Goal: Submit feedback/report problem: Submit feedback/report problem

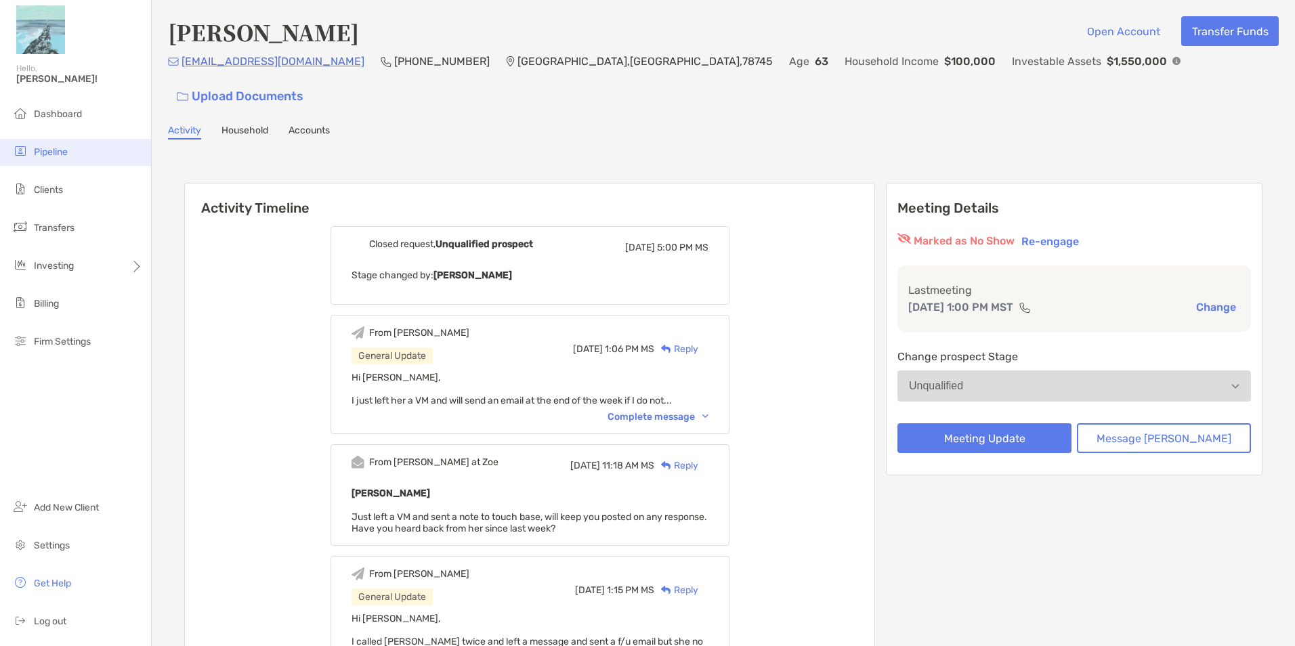
click at [62, 148] on span "Pipeline" at bounding box center [51, 152] width 34 height 12
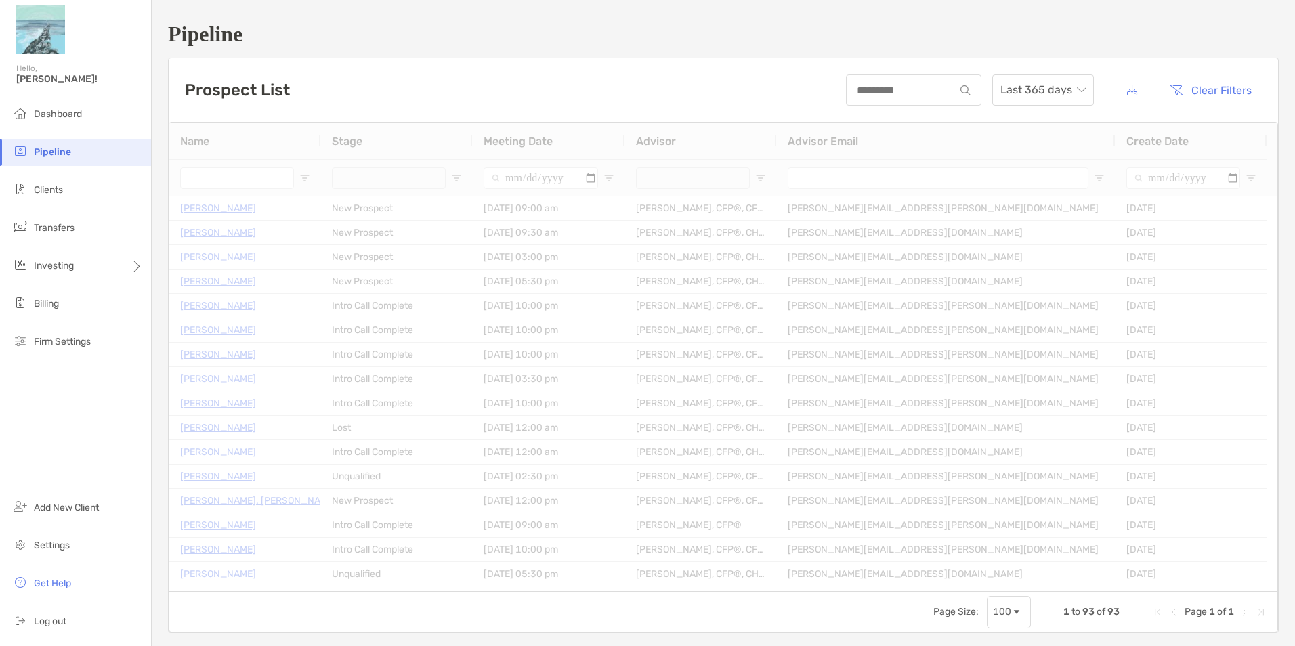
type input "**********"
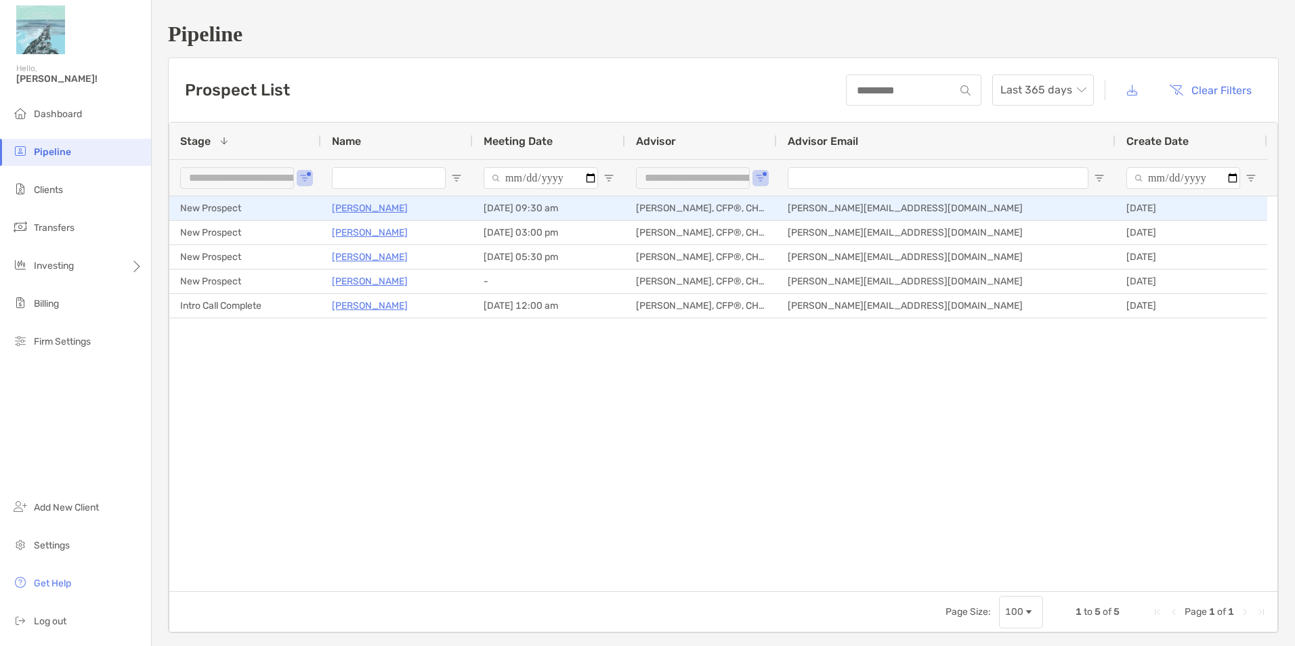
click at [378, 211] on p "[PERSON_NAME]" at bounding box center [370, 208] width 76 height 17
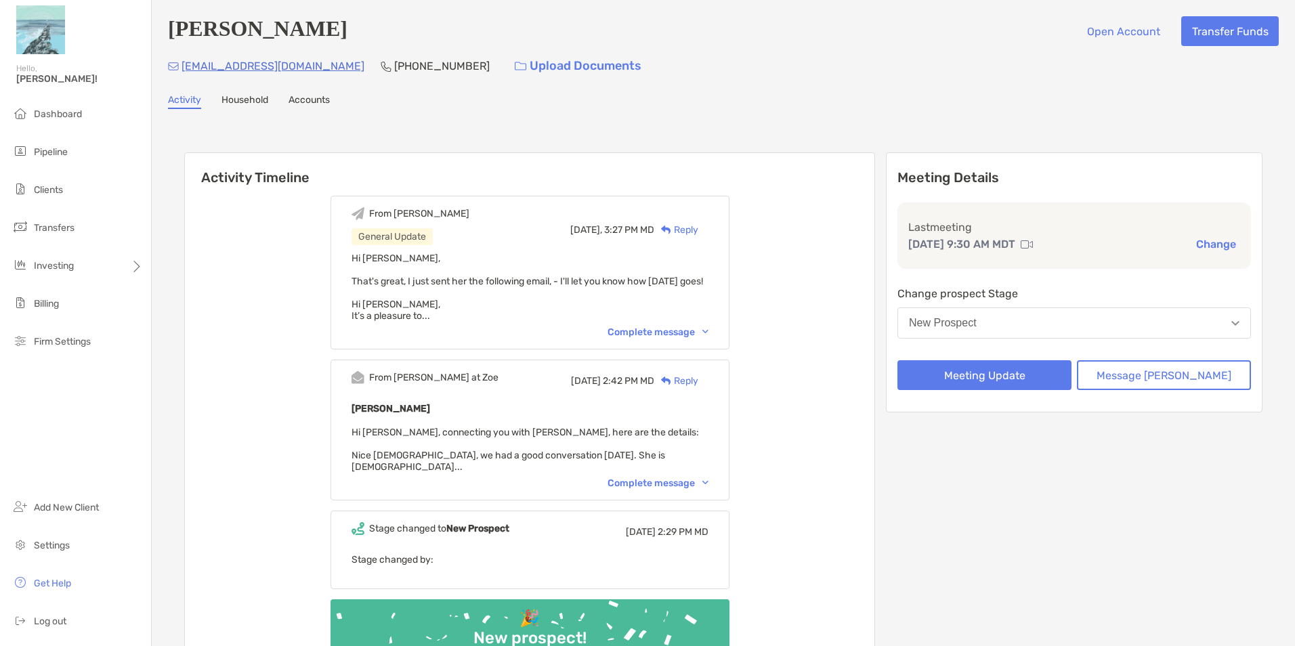
click at [680, 338] on div "Complete message" at bounding box center [657, 332] width 101 height 12
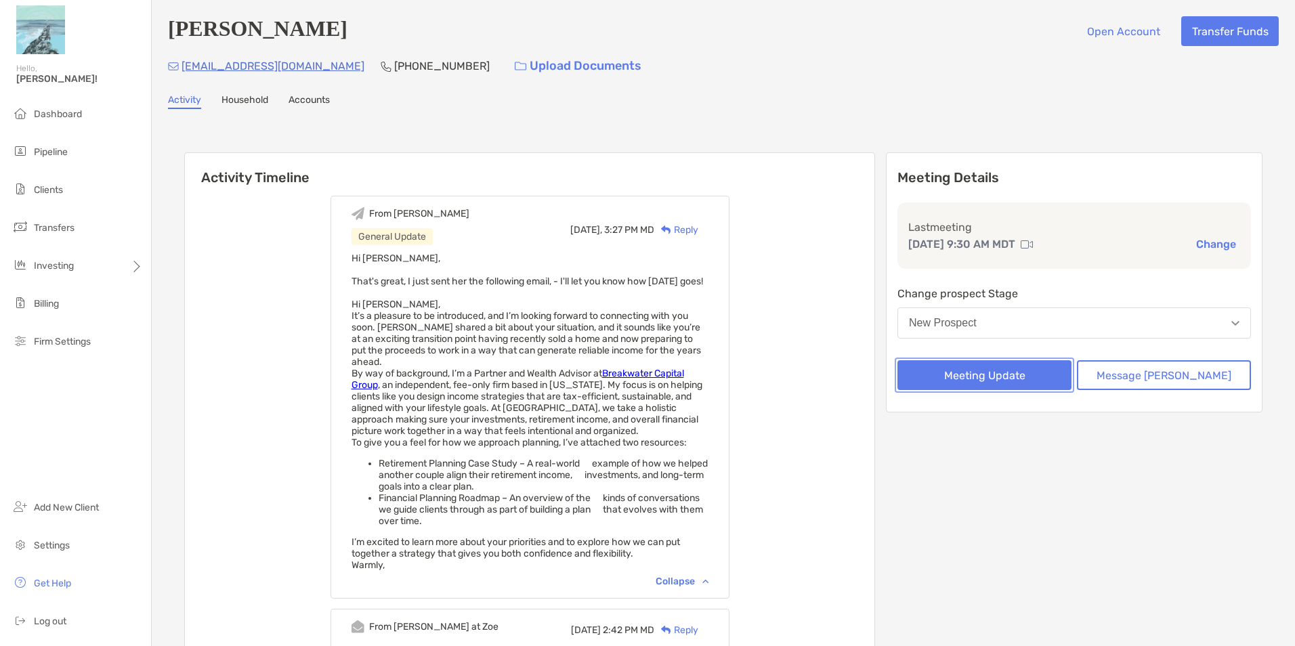
click at [1029, 377] on button "Meeting Update" at bounding box center [984, 375] width 174 height 30
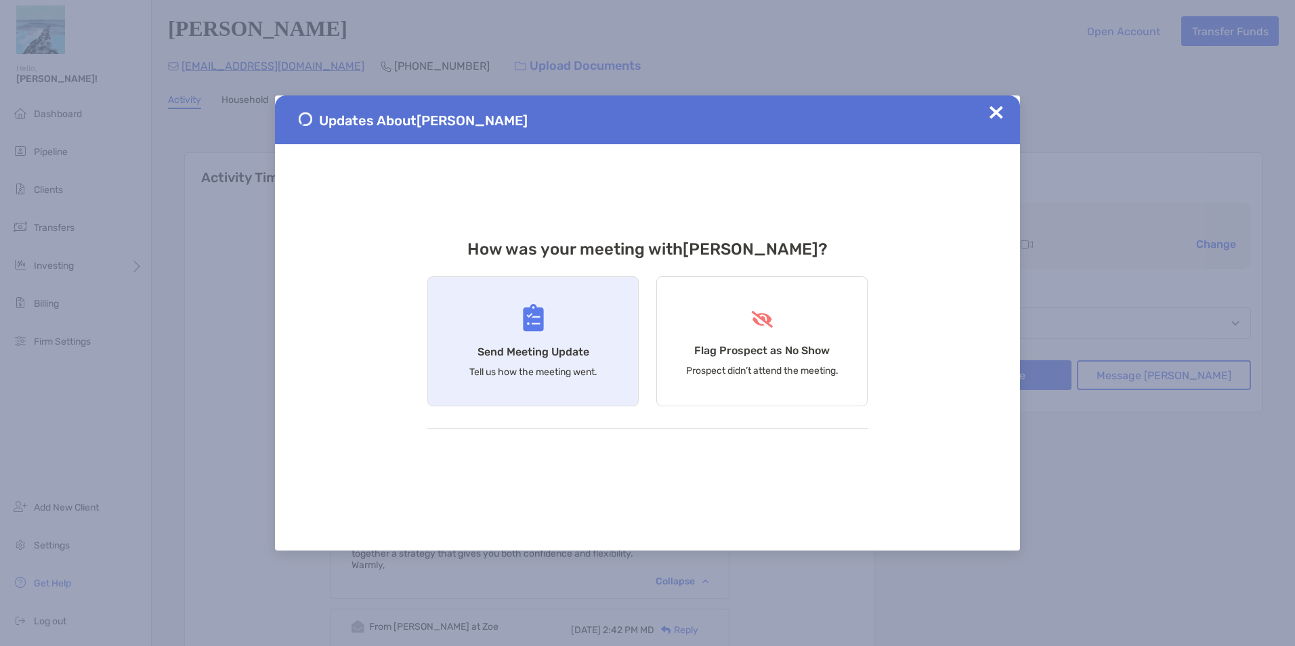
click at [523, 332] on div "Send Meeting Update Tell us how the meeting went." at bounding box center [532, 341] width 211 height 130
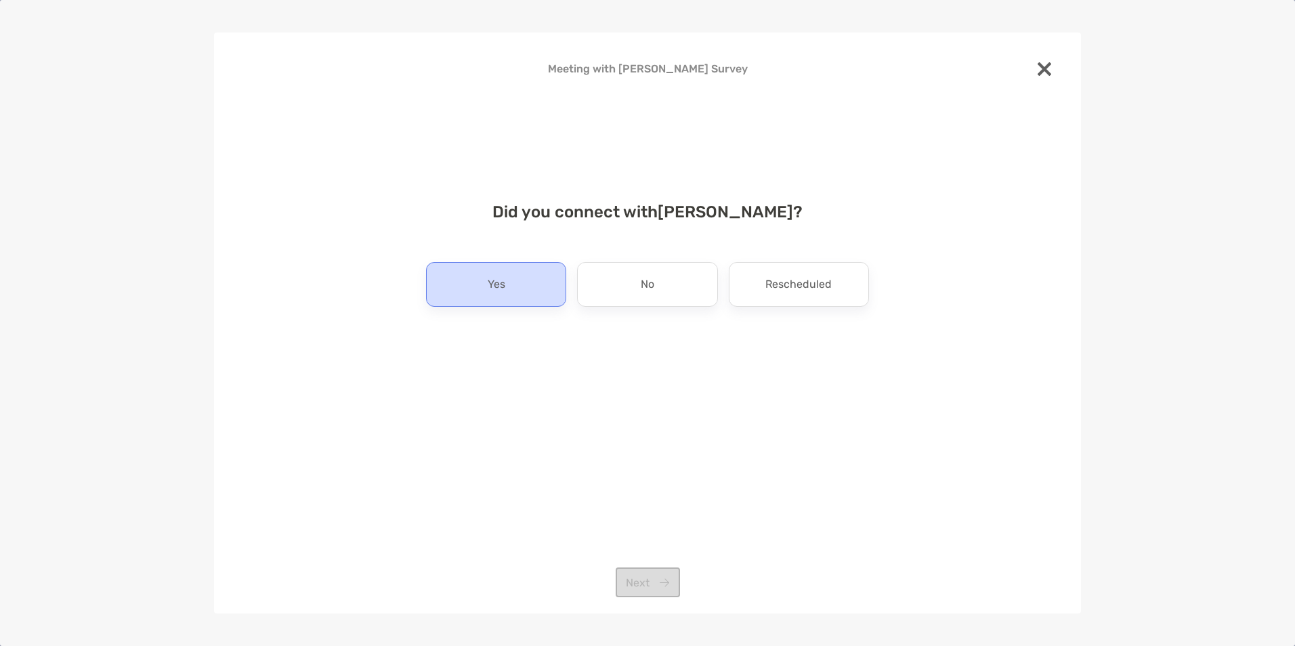
click at [511, 279] on div "Yes" at bounding box center [496, 284] width 140 height 45
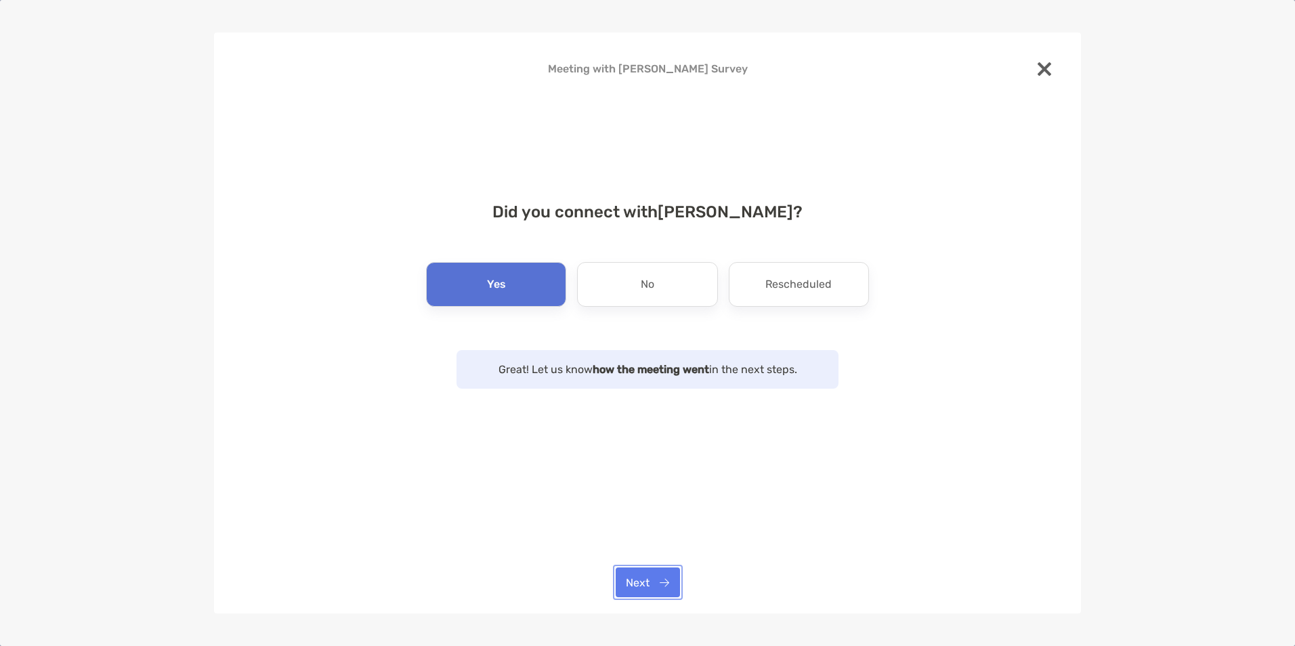
click at [647, 578] on button "Next" at bounding box center [647, 582] width 64 height 30
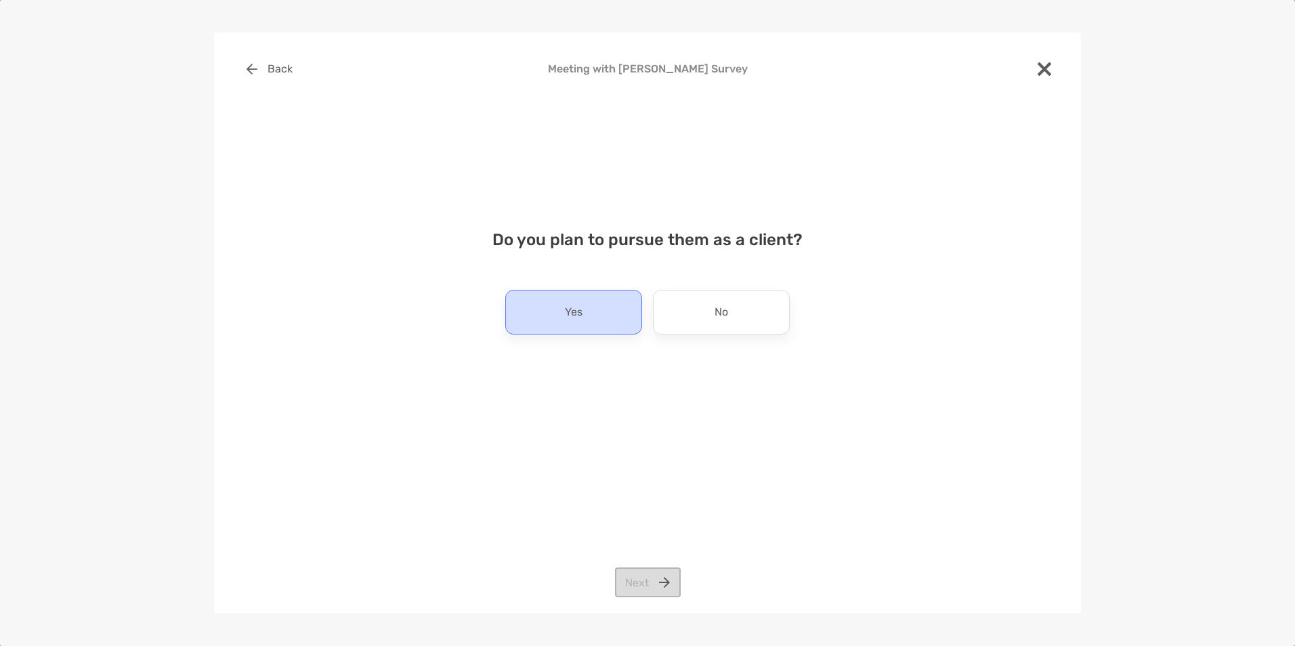
click at [592, 308] on div "Yes" at bounding box center [573, 312] width 137 height 45
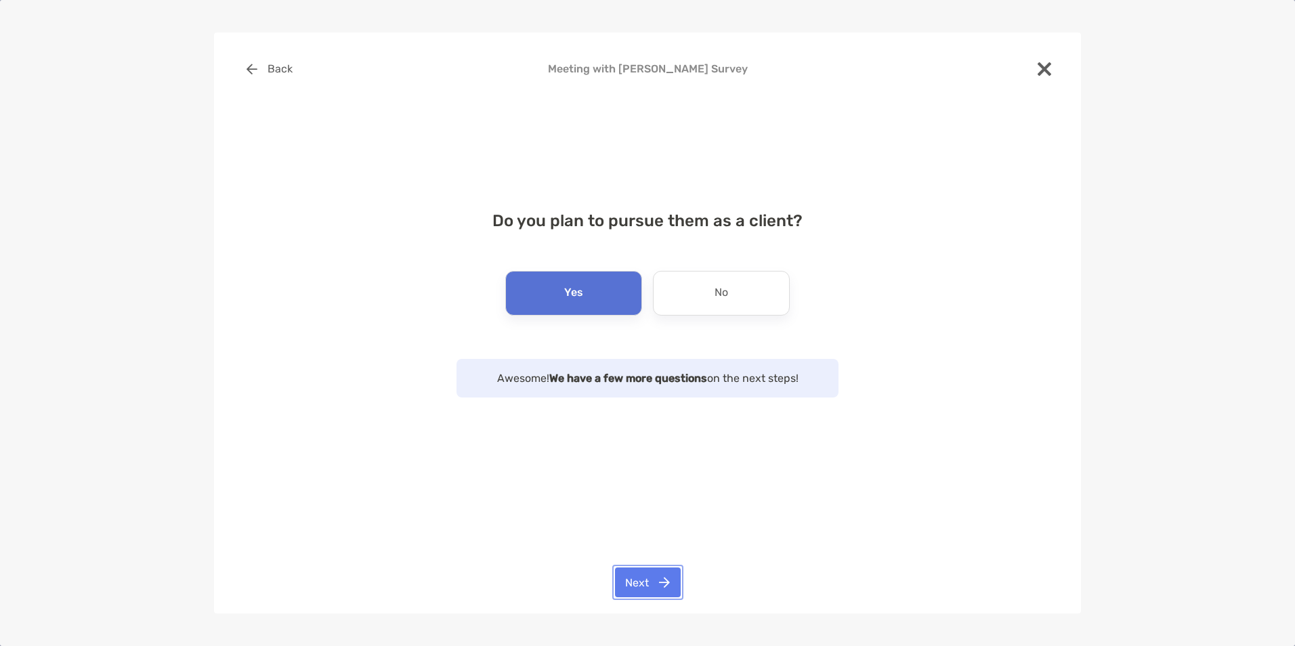
click at [664, 586] on button "Next" at bounding box center [648, 582] width 66 height 30
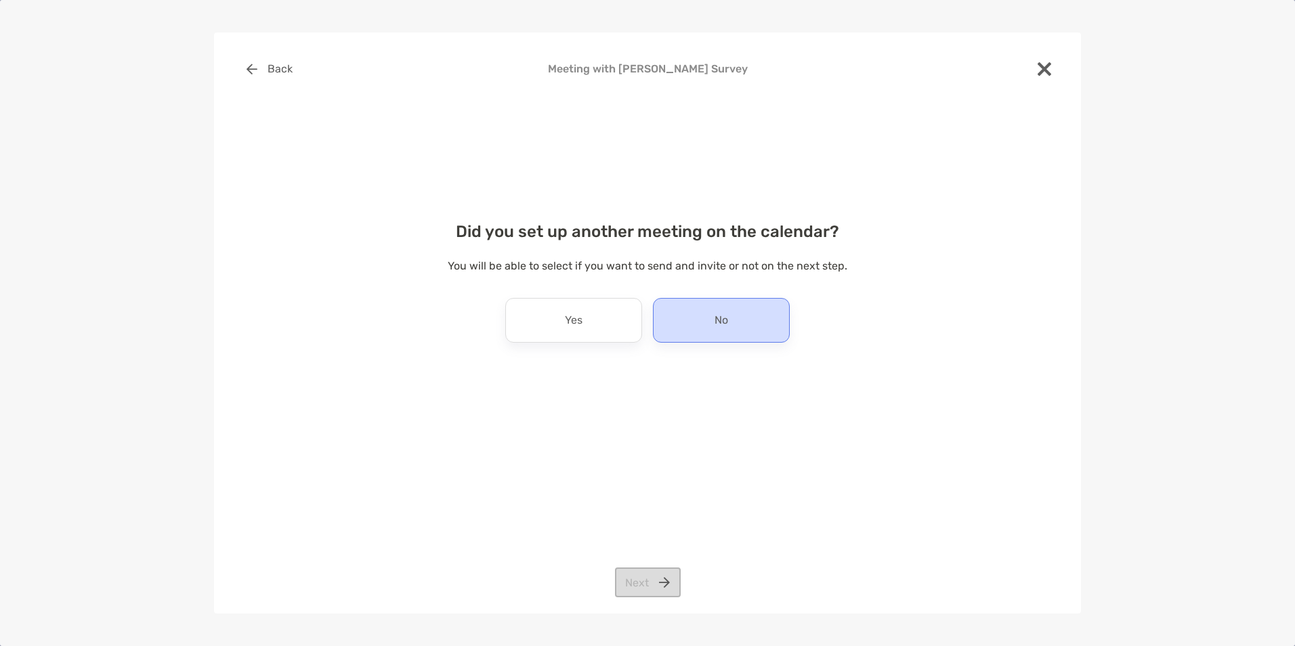
click at [770, 318] on div "No" at bounding box center [721, 320] width 137 height 45
click at [657, 588] on button "Next" at bounding box center [648, 582] width 66 height 30
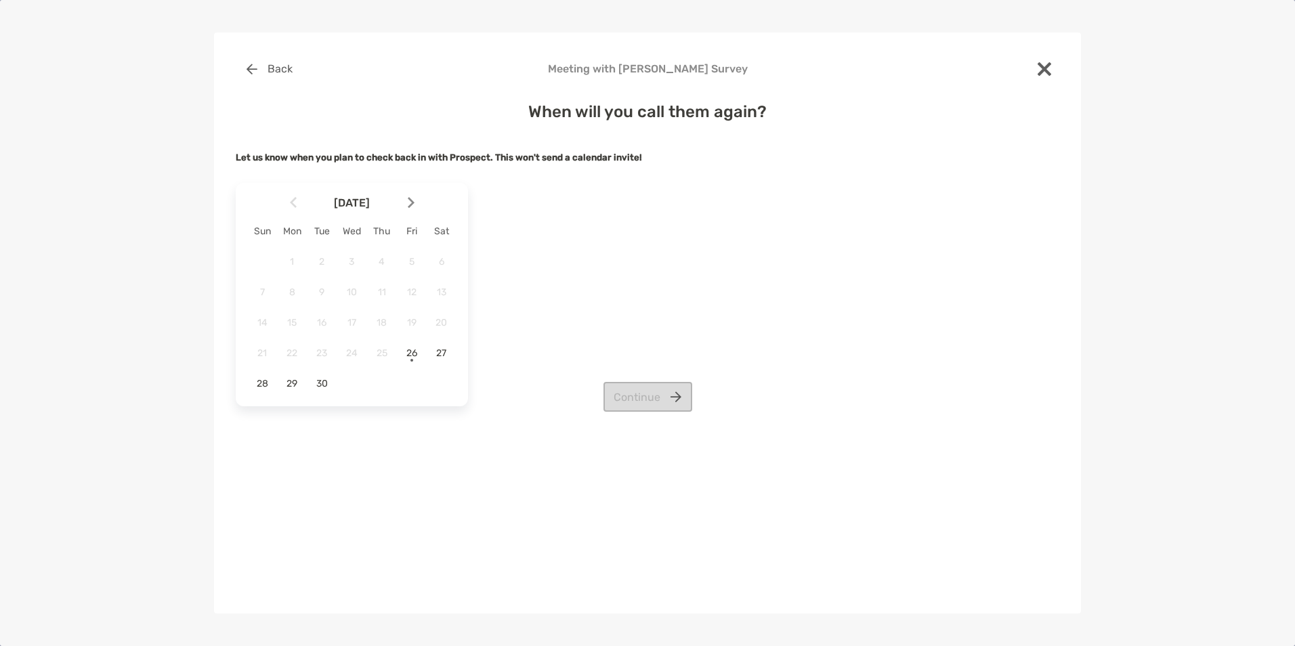
click at [412, 207] on img at bounding box center [411, 203] width 7 height 12
click at [356, 261] on span "1" at bounding box center [351, 262] width 23 height 12
click at [662, 397] on button "Continue" at bounding box center [647, 397] width 89 height 30
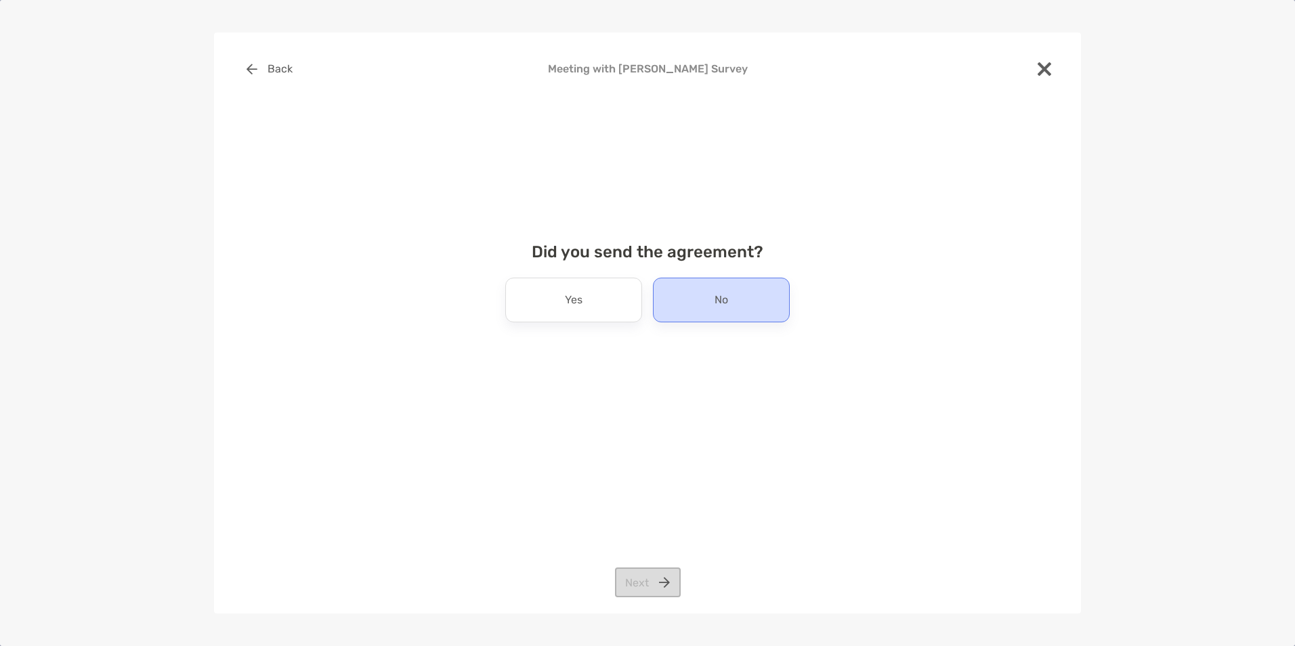
click at [759, 299] on div "No" at bounding box center [721, 300] width 137 height 45
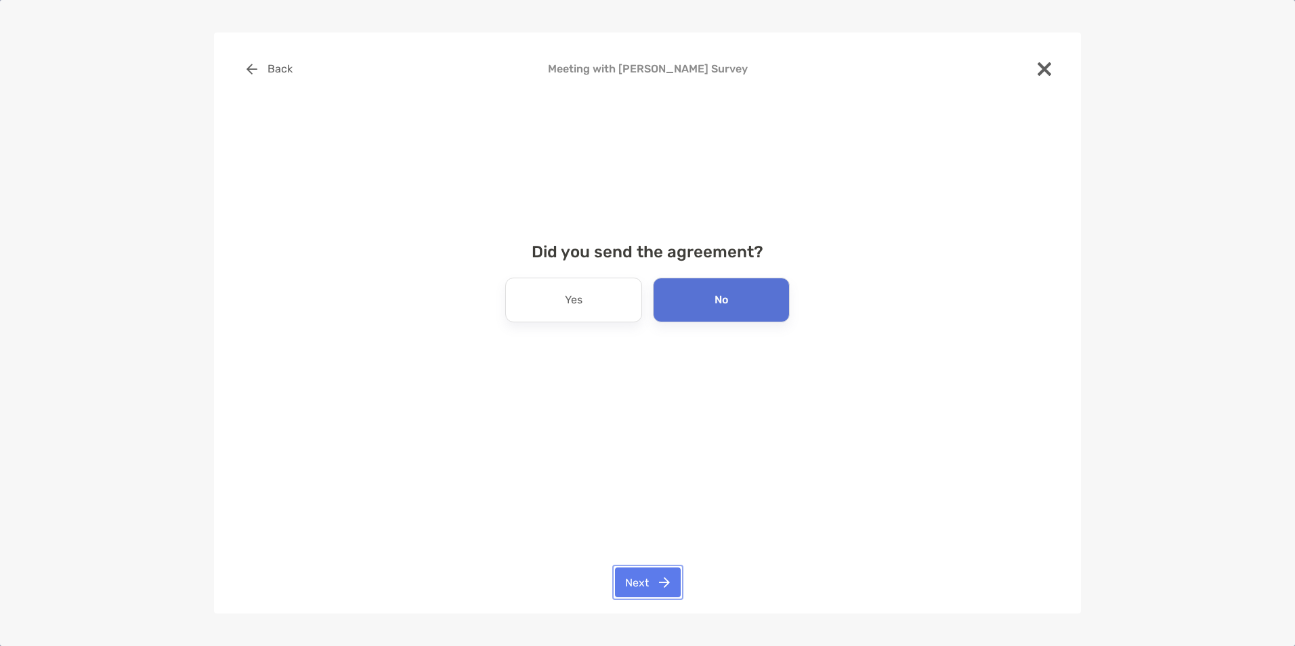
click at [650, 591] on button "Next" at bounding box center [648, 582] width 66 height 30
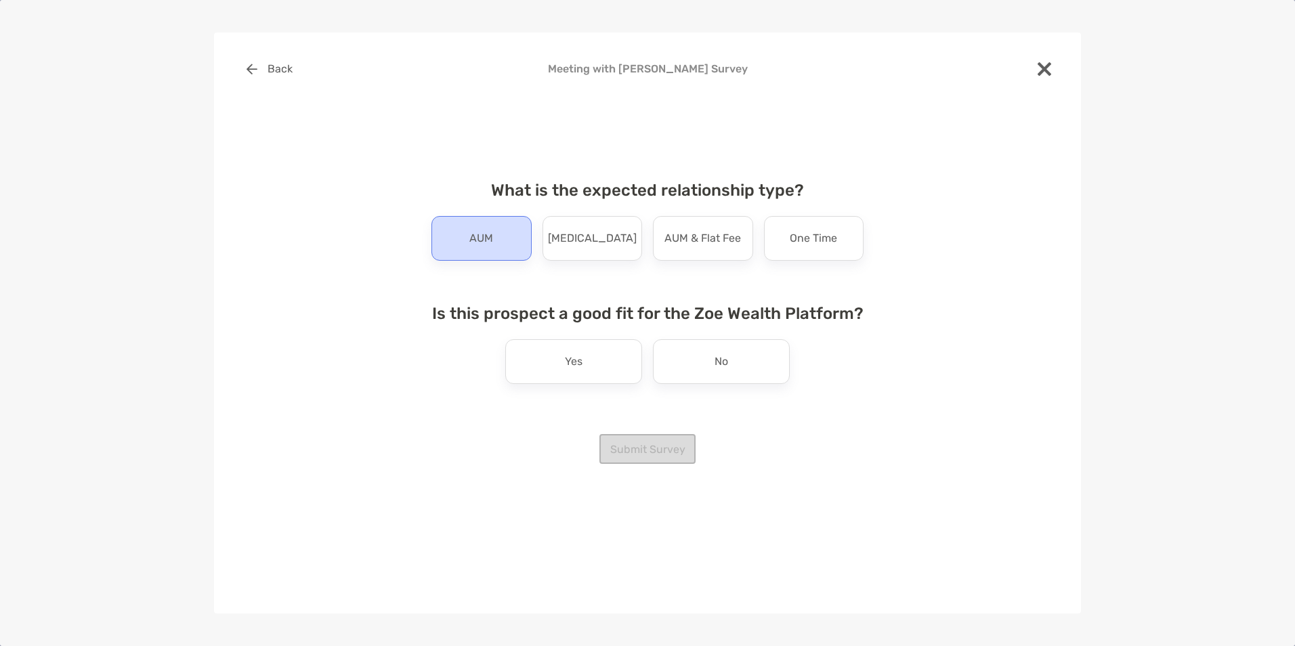
click at [502, 247] on div "AUM" at bounding box center [481, 238] width 100 height 45
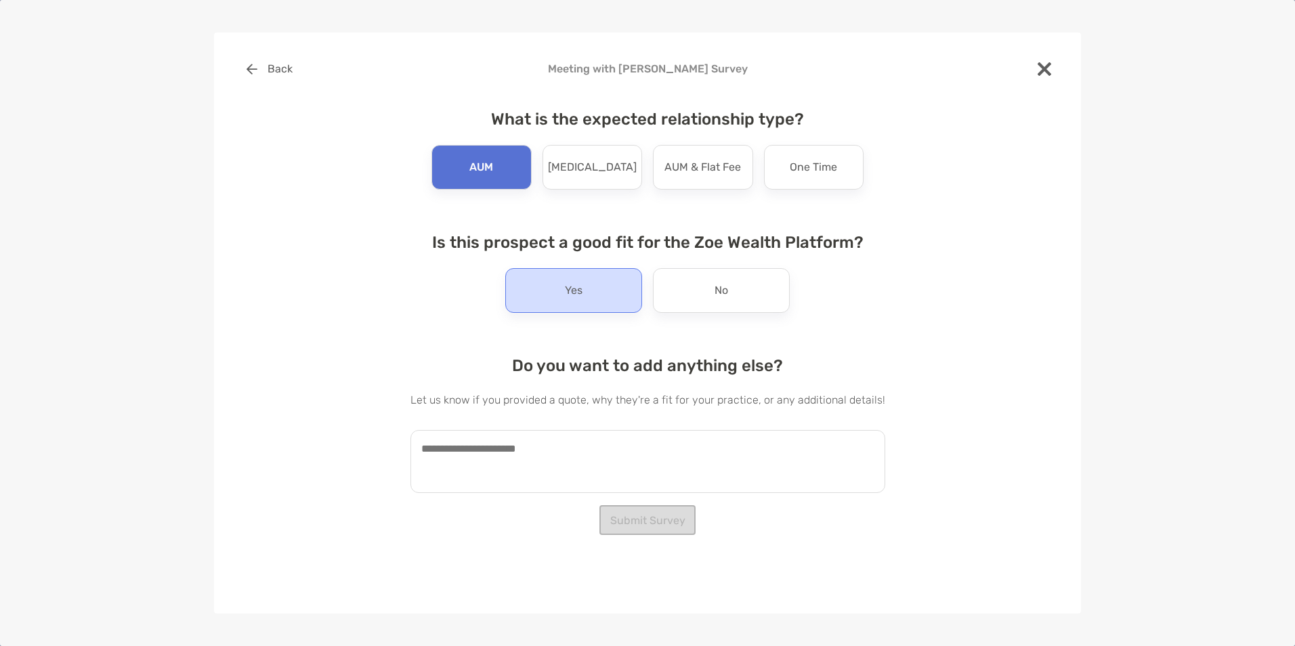
click at [578, 286] on p "Yes" at bounding box center [574, 291] width 18 height 22
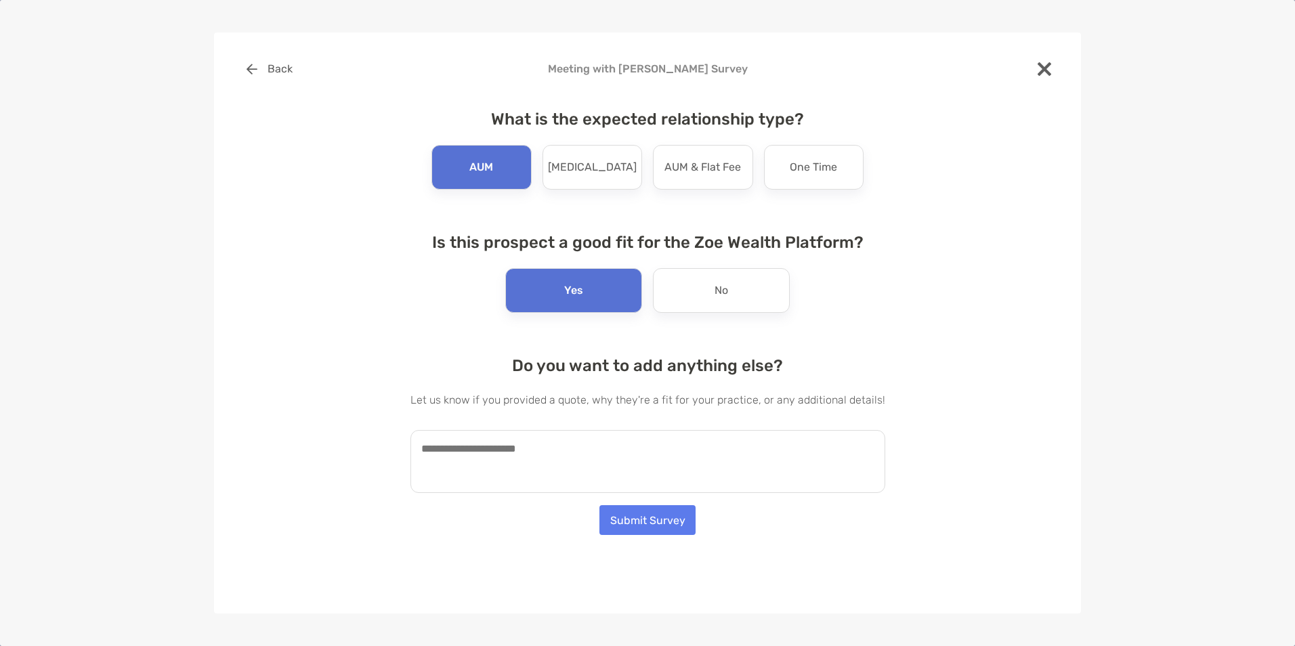
click at [626, 472] on textarea at bounding box center [647, 461] width 475 height 63
click at [756, 449] on textarea "**********" at bounding box center [640, 461] width 461 height 63
paste textarea "**********"
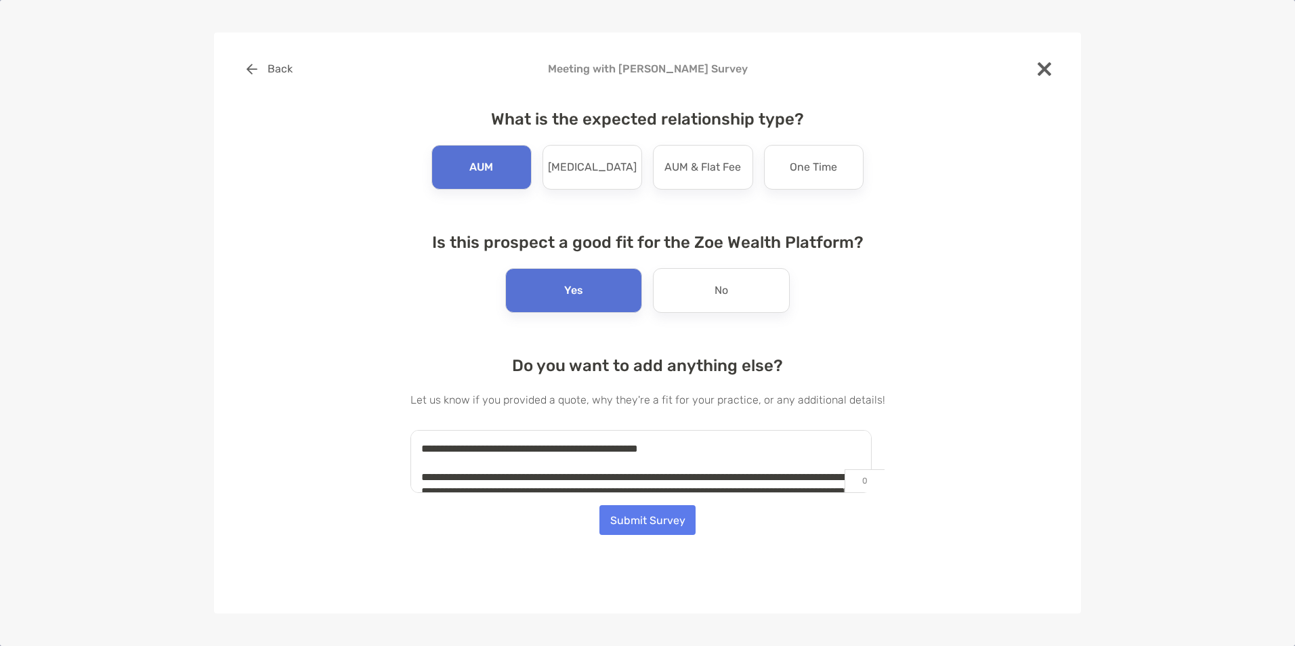
drag, startPoint x: 630, startPoint y: 471, endPoint x: 625, endPoint y: 426, distance: 44.9
click at [625, 426] on div "Do you want to add anything else? Let us know if you provided a quote, why they…" at bounding box center [647, 424] width 475 height 137
type textarea "**********"
click at [625, 426] on div "Do you want to add anything else? Let us know if you provided a quote, why they…" at bounding box center [647, 424] width 475 height 137
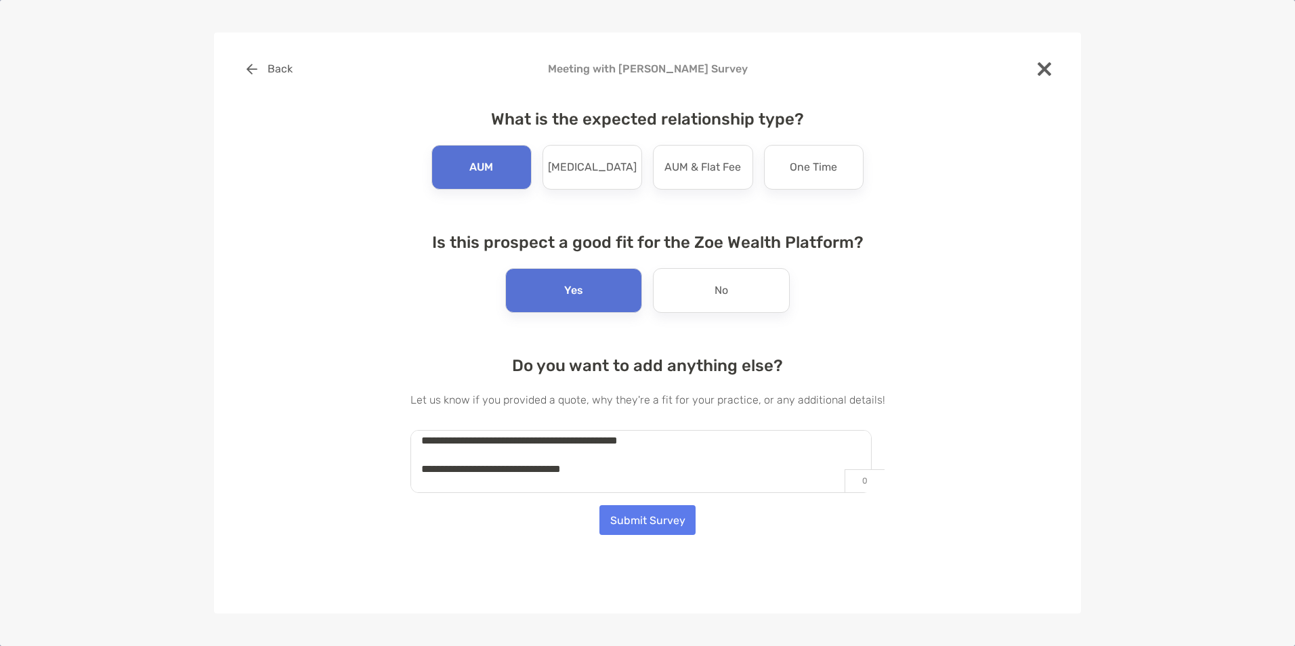
scroll to position [250, 0]
drag, startPoint x: 424, startPoint y: 446, endPoint x: 695, endPoint y: 534, distance: 284.8
click at [695, 498] on div "What is the expected relationship type? AUM Retainer AUM & Flat Fee One Time Is…" at bounding box center [647, 295] width 475 height 405
click at [680, 523] on button "Submit Survey" at bounding box center [647, 520] width 96 height 30
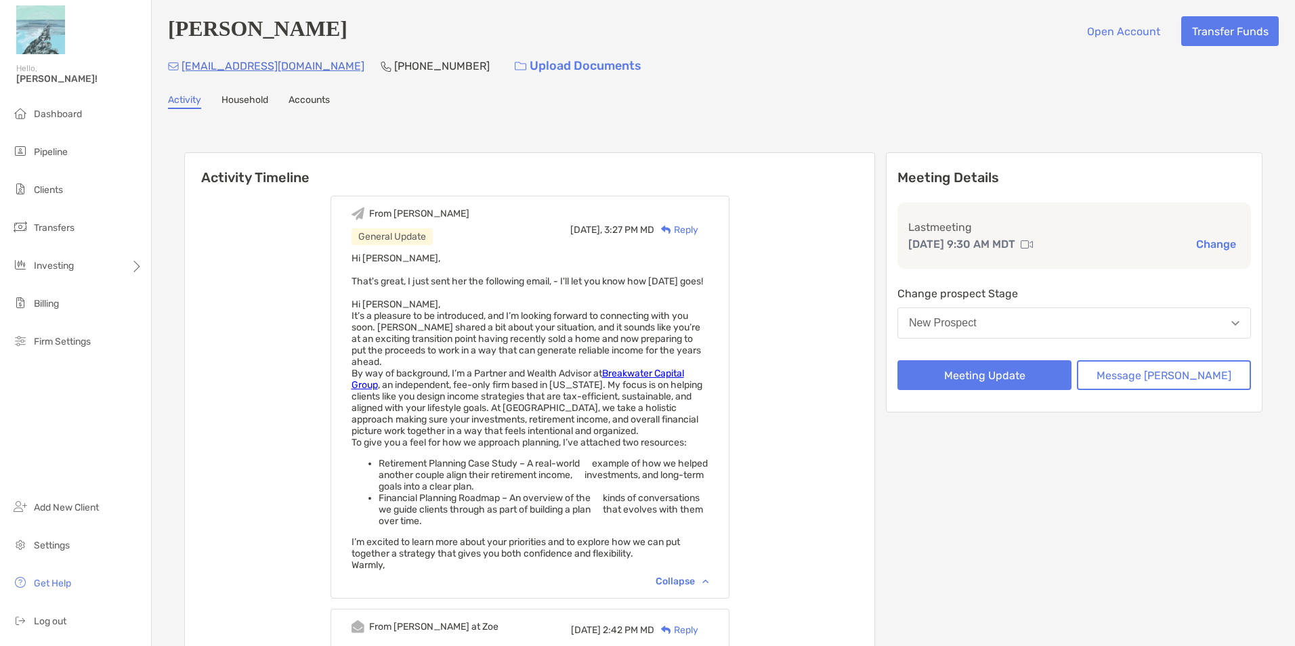
click at [698, 236] on div "Reply" at bounding box center [676, 230] width 44 height 14
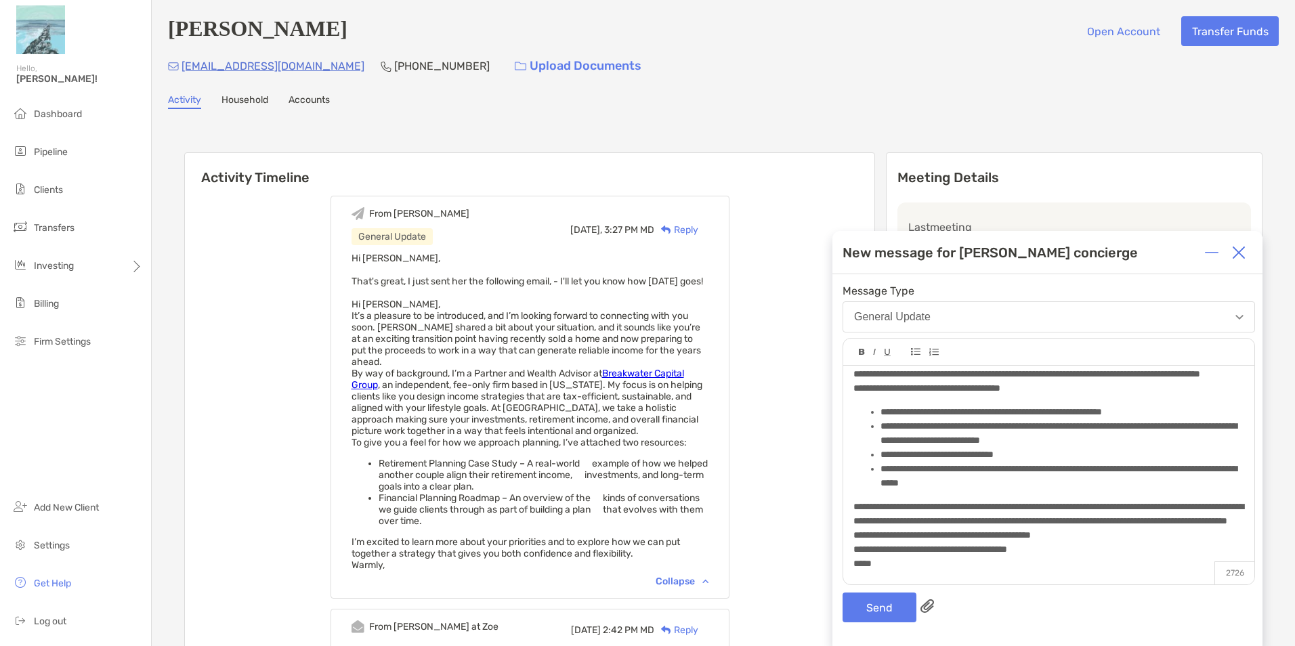
scroll to position [540, 0]
click at [884, 610] on button "Send" at bounding box center [879, 607] width 74 height 30
